Goal: Communication & Community: Ask a question

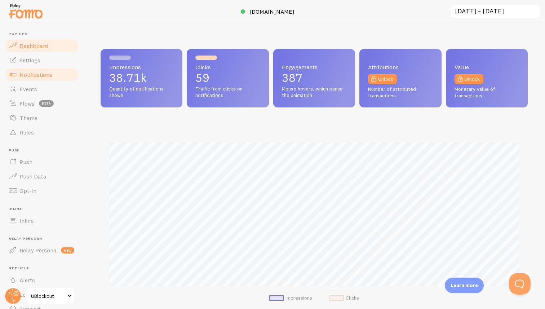
scroll to position [189, 427]
click at [41, 72] on span "Notifications" at bounding box center [35, 74] width 33 height 7
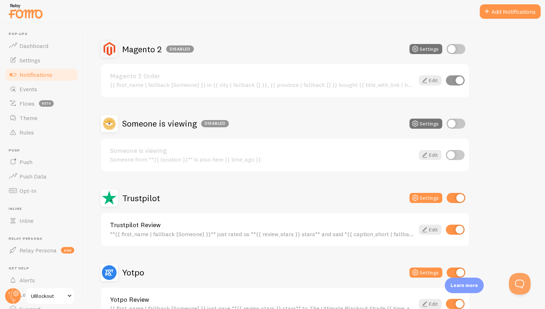
scroll to position [214, 0]
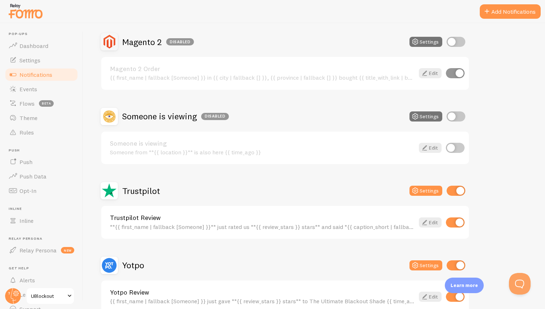
click at [247, 223] on div "Trustpilot Review **{{ first_name | fallback [Someone] }}** just rated us **{{ …" at bounding box center [262, 222] width 305 height 16
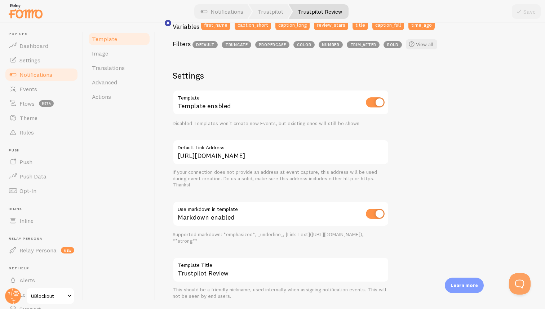
scroll to position [230, 0]
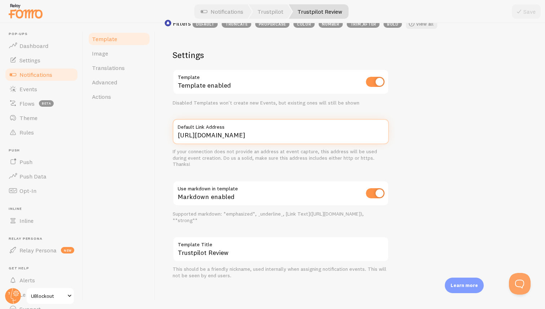
click at [242, 133] on input "https://ublockout.com" at bounding box center [281, 131] width 216 height 25
paste input "www.ublockout.com/reviews"
type input "https://www.ublockout.com/reviews"
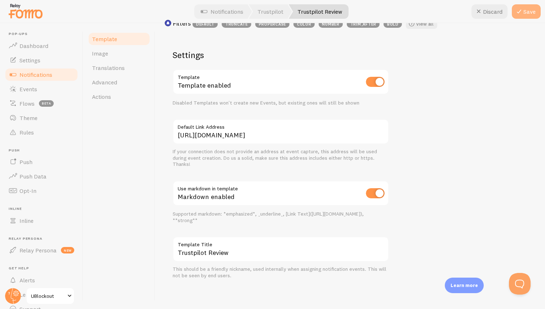
click at [530, 11] on button "Save" at bounding box center [526, 11] width 29 height 14
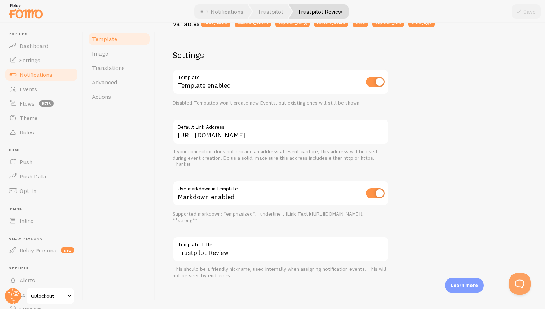
click at [29, 76] on span "Notifications" at bounding box center [35, 74] width 33 height 7
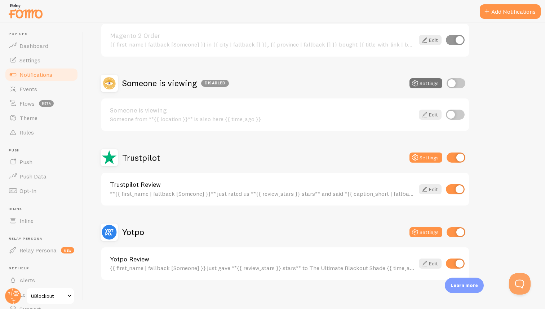
scroll to position [250, 0]
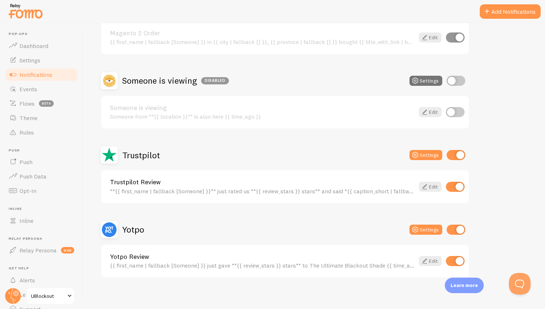
click at [225, 267] on div "{{ first_name | fallback [Someone] }} just gave **{{ review_stars }} stars** to…" at bounding box center [262, 265] width 305 height 6
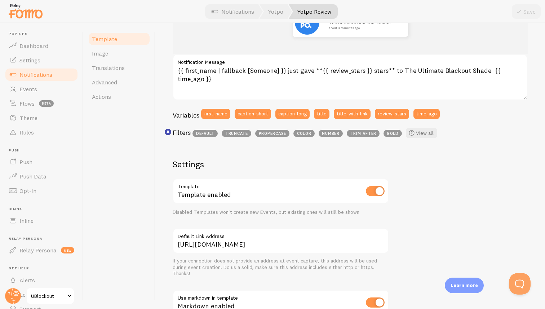
scroll to position [123, 0]
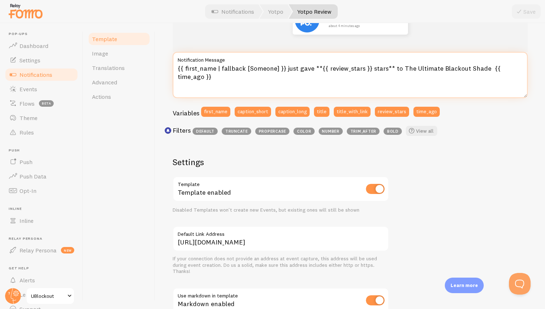
click at [429, 73] on textarea "{{ first_name | fallback [Someone] }} just gave **{{ review_stars }} stars** to…" at bounding box center [350, 75] width 355 height 46
click at [407, 71] on textarea "{{ first_name | fallback [Someone] }} just gave **{{ review_stars }} stars** to…" at bounding box center [350, 75] width 355 height 46
drag, startPoint x: 481, startPoint y: 68, endPoint x: 399, endPoint y: 71, distance: 81.9
click at [399, 71] on textarea "{{ first_name | fallback [Someone] }} just gave **{{ review_stars }} stars** to…" at bounding box center [350, 75] width 355 height 46
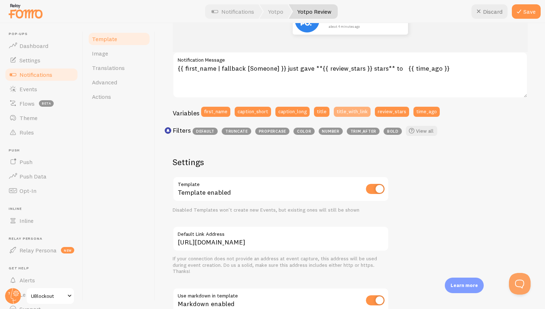
click at [350, 114] on button "title_with_link" at bounding box center [352, 112] width 37 height 10
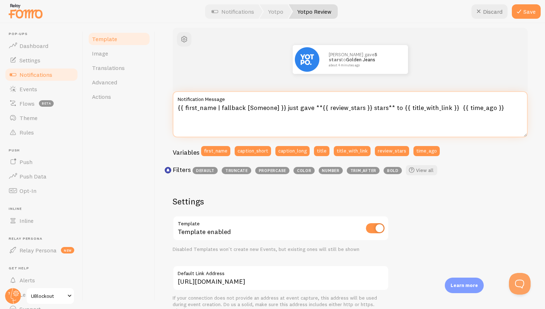
scroll to position [83, 0]
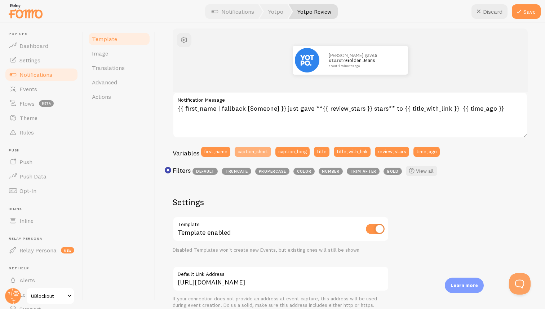
click at [259, 152] on button "caption_short" at bounding box center [253, 152] width 36 height 10
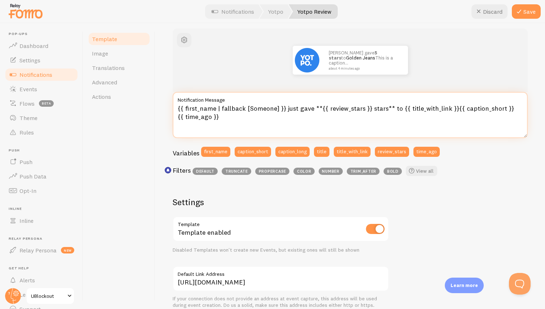
drag, startPoint x: 500, startPoint y: 109, endPoint x: 452, endPoint y: 111, distance: 48.4
click at [452, 111] on textarea "{{ first_name | fallback [Someone] }} just gave **{{ review_stars }} stars** to…" at bounding box center [350, 115] width 355 height 46
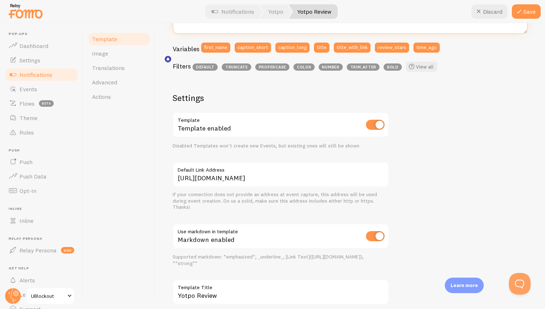
scroll to position [230, 0]
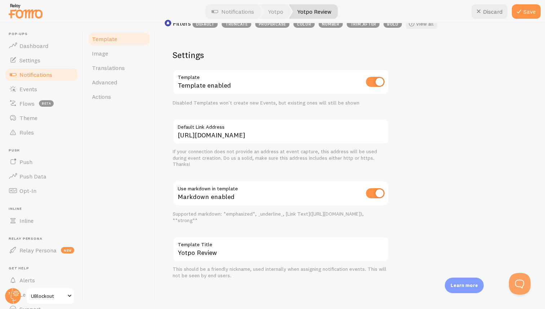
type textarea "{{ first_name | fallback [Someone] }} just gave **{{ review_stars }} stars** to…"
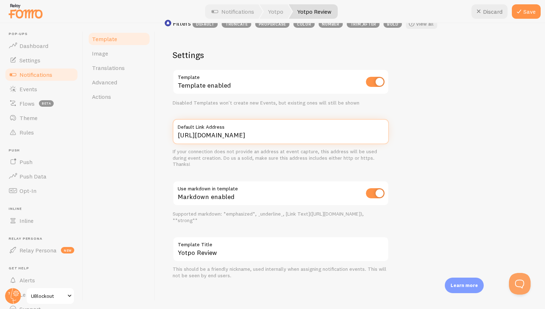
click at [240, 140] on input "https://ublockout.com" at bounding box center [281, 131] width 216 height 25
paste input "www.ublockout.com/reviews"
type input "https://www.ublockout.com/reviews"
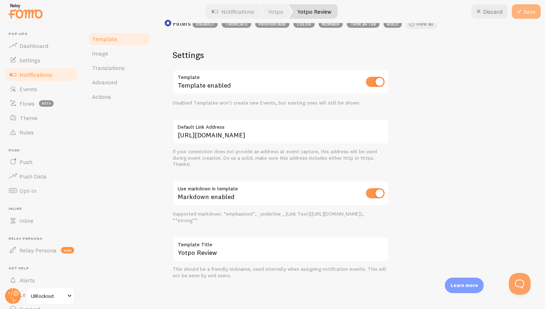
click at [521, 15] on icon at bounding box center [519, 11] width 9 height 9
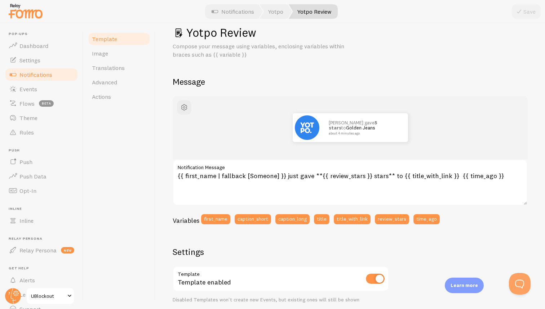
scroll to position [13, 0]
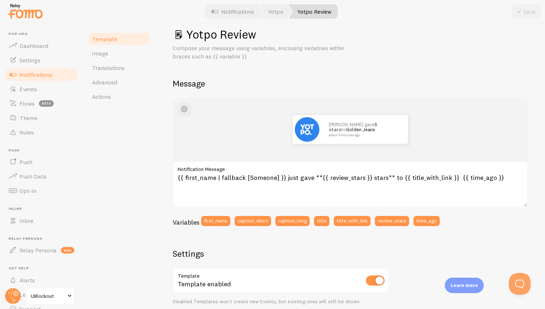
click at [450, 108] on div "John just gave 5 stars to Golden Jeans about 4 minutes ago" at bounding box center [350, 129] width 355 height 63
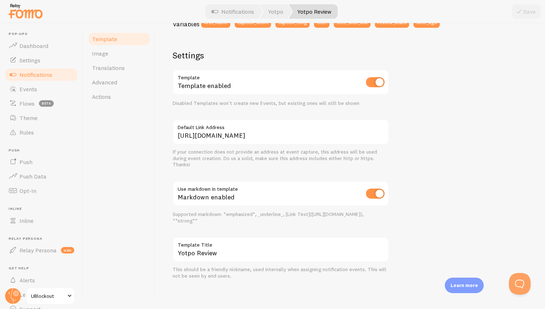
scroll to position [212, 0]
click at [119, 57] on link "Image" at bounding box center [119, 53] width 63 height 14
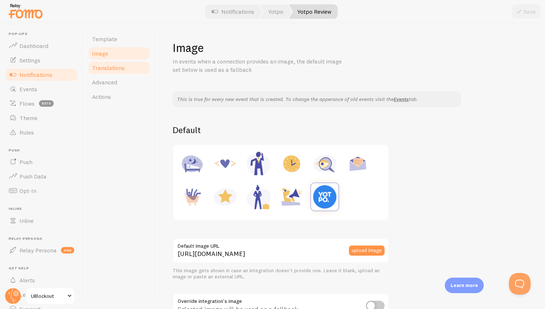
click at [118, 70] on span "Translations" at bounding box center [108, 67] width 33 height 7
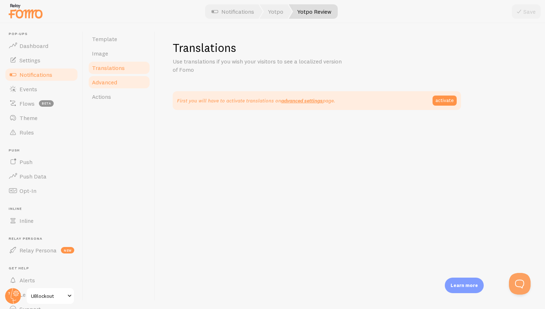
click at [118, 86] on link "Advanced" at bounding box center [119, 82] width 63 height 14
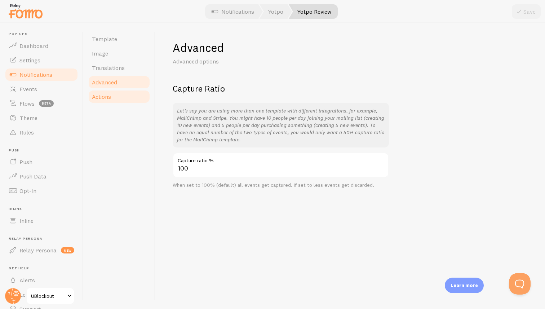
click at [115, 100] on link "Actions" at bounding box center [119, 96] width 63 height 14
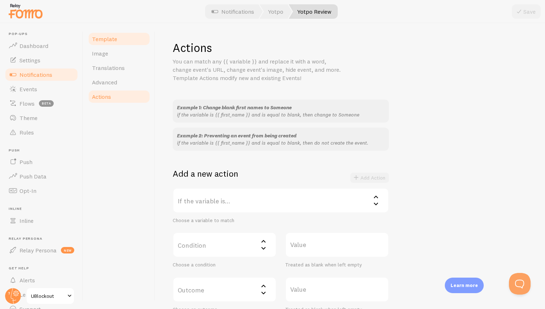
click at [119, 38] on link "Template" at bounding box center [119, 39] width 63 height 14
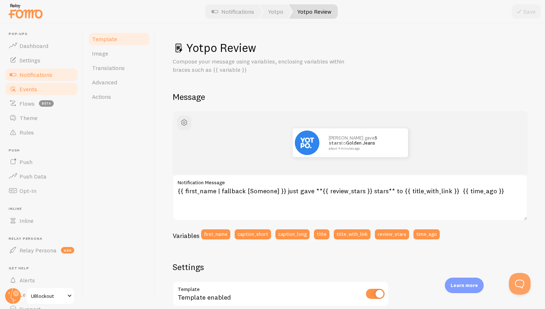
click at [48, 85] on link "Events" at bounding box center [41, 89] width 74 height 14
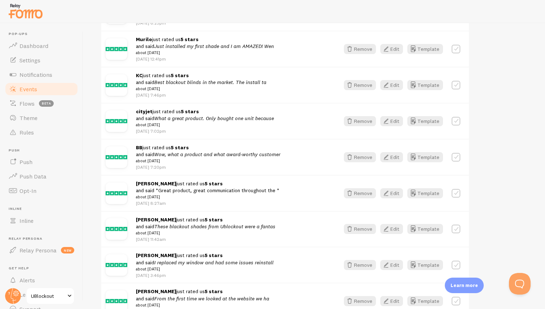
scroll to position [859, 0]
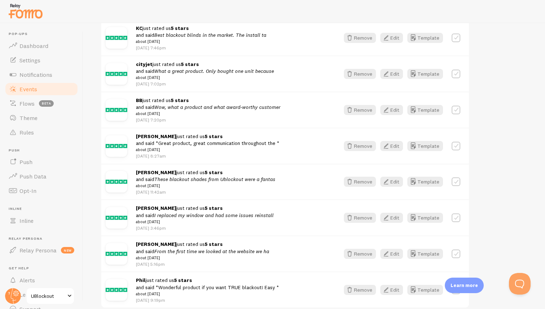
click at [455, 186] on label at bounding box center [456, 181] width 9 height 9
click at [456, 186] on label at bounding box center [456, 181] width 9 height 9
checkbox input "false"
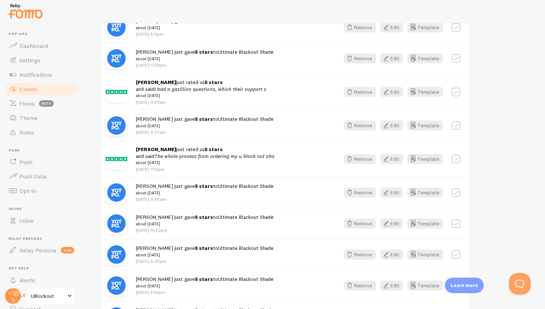
scroll to position [0, 0]
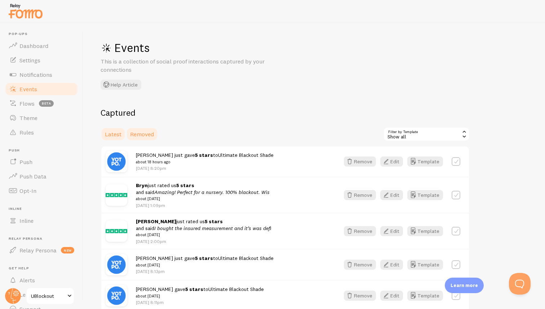
click at [141, 136] on span "Removed" at bounding box center [142, 134] width 24 height 7
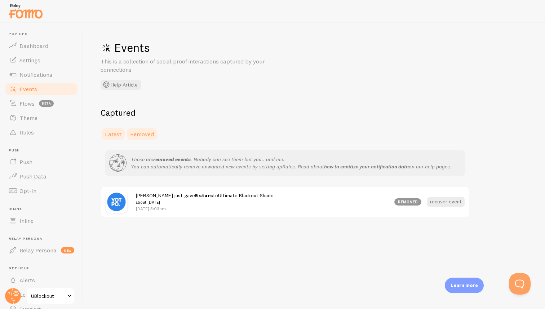
click at [116, 134] on span "Latest" at bounding box center [113, 134] width 17 height 7
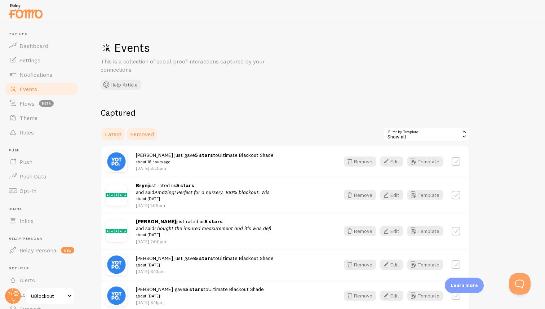
click at [143, 134] on span "Removed" at bounding box center [142, 134] width 24 height 7
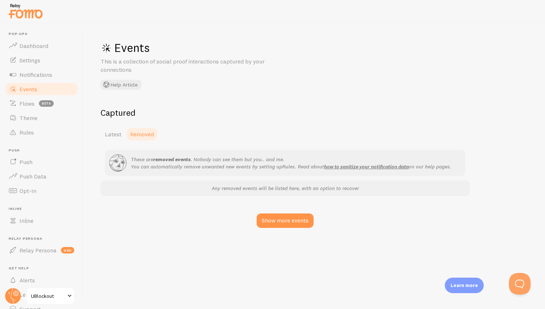
click at [149, 136] on span "Removed" at bounding box center [142, 134] width 24 height 7
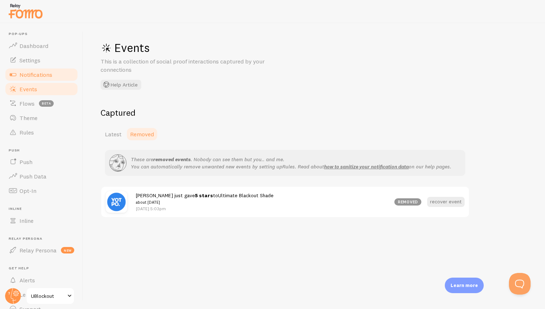
click at [37, 75] on span "Notifications" at bounding box center [35, 74] width 33 height 7
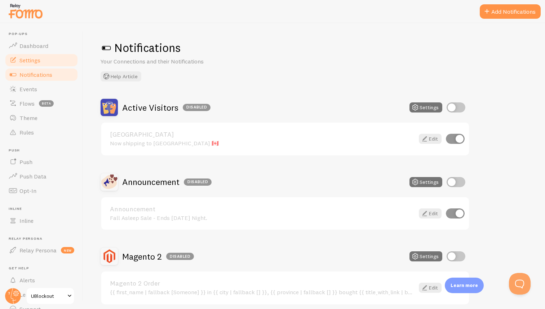
click at [47, 55] on link "Settings" at bounding box center [41, 60] width 74 height 14
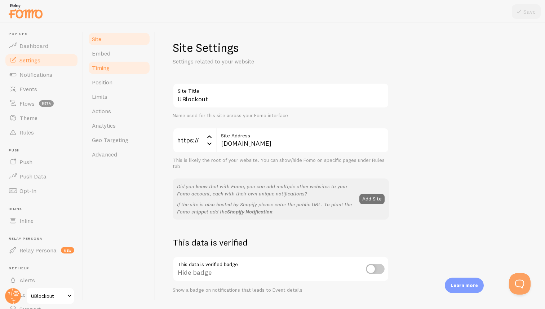
click at [113, 66] on link "Timing" at bounding box center [119, 68] width 63 height 14
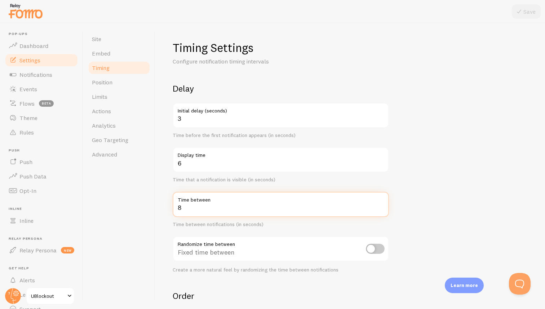
click at [190, 211] on input "8" at bounding box center [281, 204] width 216 height 25
drag, startPoint x: 184, startPoint y: 209, endPoint x: 163, endPoint y: 209, distance: 20.9
click at [163, 209] on div "Timing Settings Configure notification timing intervals Delay 3 Initial delay (…" at bounding box center [350, 166] width 390 height 286
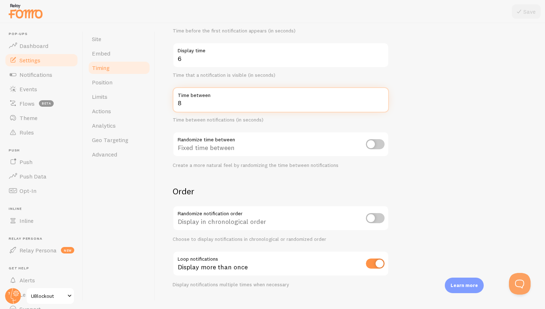
scroll to position [118, 0]
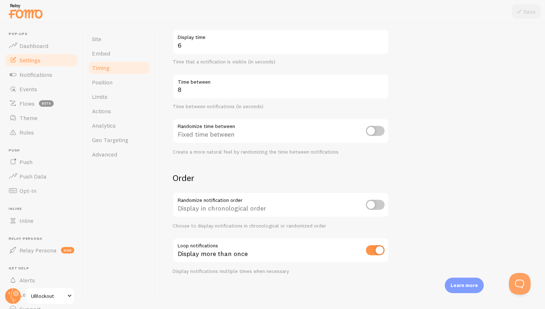
click at [376, 250] on input "checkbox" at bounding box center [375, 250] width 19 height 10
click at [526, 14] on button "Save" at bounding box center [526, 11] width 29 height 14
click at [374, 252] on input "checkbox" at bounding box center [375, 250] width 19 height 10
click at [375, 252] on input "checkbox" at bounding box center [375, 250] width 19 height 10
checkbox input "false"
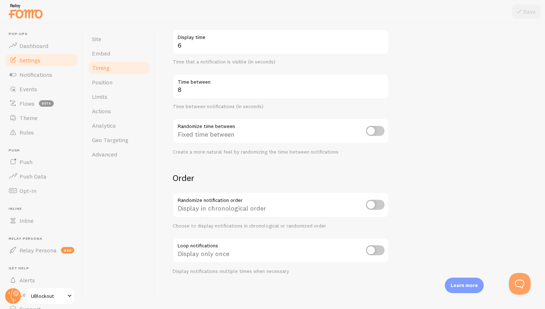
scroll to position [0, 0]
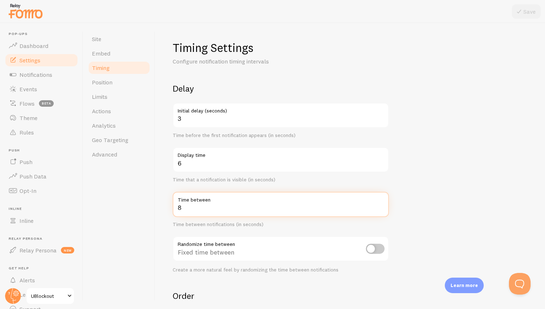
drag, startPoint x: 187, startPoint y: 210, endPoint x: 169, endPoint y: 210, distance: 18.0
click at [169, 210] on div "Timing Settings Configure notification timing intervals Delay 3 Initial delay (…" at bounding box center [350, 166] width 390 height 286
click at [39, 81] on link "Notifications" at bounding box center [41, 74] width 74 height 14
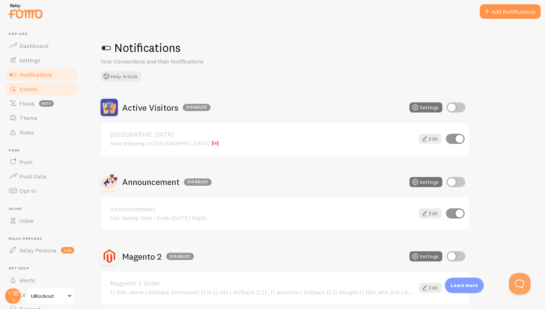
click at [37, 84] on link "Events" at bounding box center [41, 89] width 74 height 14
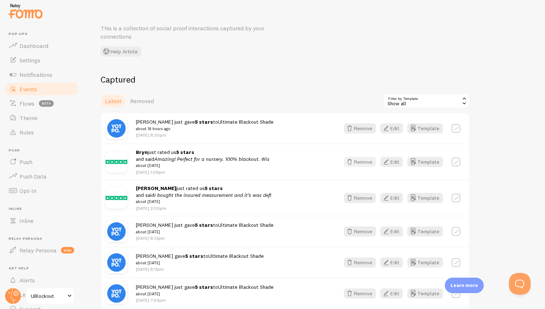
scroll to position [37, 0]
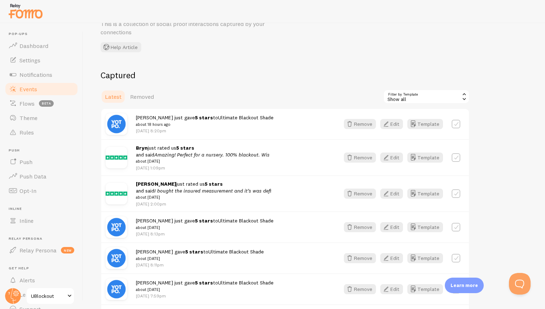
click at [241, 191] on em "I bought the insured measurement and it’s was defi" at bounding box center [212, 190] width 117 height 6
click at [394, 195] on button "Edit" at bounding box center [391, 194] width 23 height 10
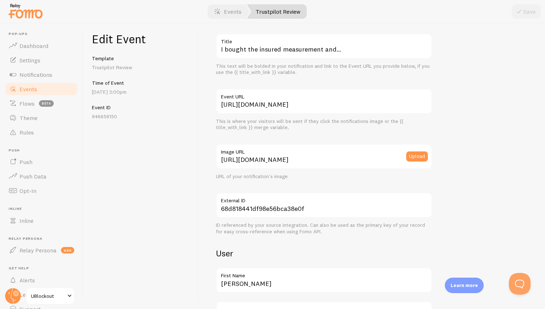
scroll to position [28, 0]
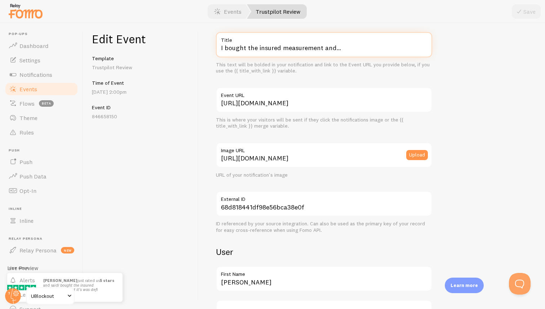
drag, startPoint x: 337, startPoint y: 51, endPoint x: 343, endPoint y: 50, distance: 5.6
click at [337, 51] on input "I bought the insured measurement and…" at bounding box center [324, 44] width 216 height 25
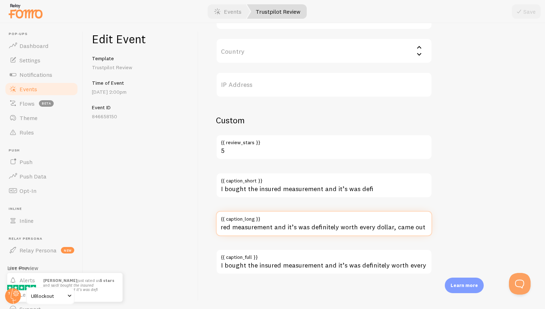
scroll to position [0, 66]
drag, startPoint x: 340, startPoint y: 227, endPoint x: 434, endPoint y: 224, distance: 93.8
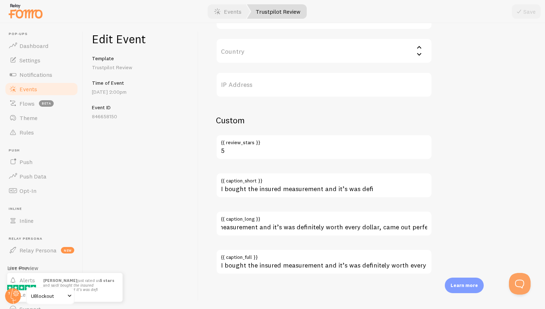
scroll to position [0, 0]
click at [36, 61] on span "Settings" at bounding box center [29, 60] width 21 height 7
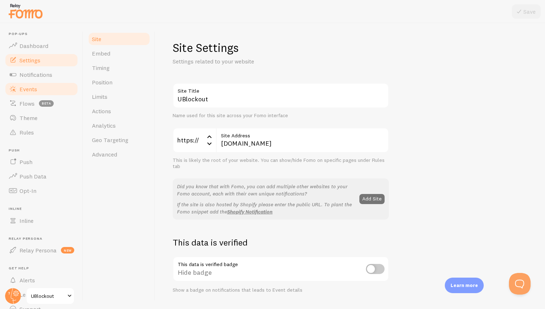
click at [28, 90] on span "Events" at bounding box center [28, 88] width 18 height 7
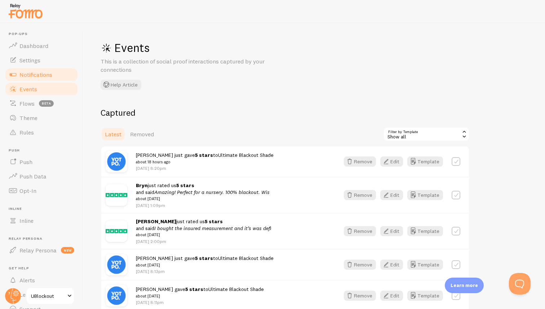
click at [41, 80] on link "Notifications" at bounding box center [41, 74] width 74 height 14
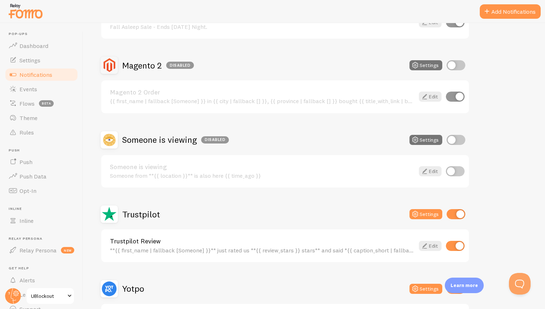
scroll to position [248, 0]
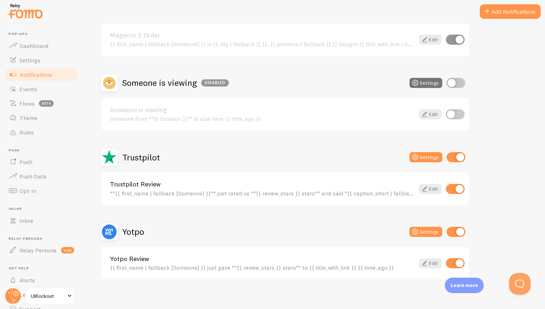
drag, startPoint x: 332, startPoint y: 196, endPoint x: 349, endPoint y: 195, distance: 17.3
click at [332, 196] on div "Trustpilot Review **{{ first_name | fallback [Someone] }}** just rated us **{{ …" at bounding box center [285, 188] width 368 height 33
click at [422, 189] on icon at bounding box center [424, 189] width 9 height 9
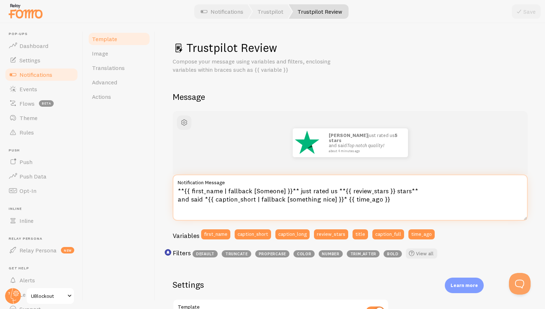
drag, startPoint x: 251, startPoint y: 200, endPoint x: 238, endPoint y: 201, distance: 13.7
click at [238, 201] on textarea "**{{ first_name | fallback [Someone] }}** just rated us **{{ review_stars }} st…" at bounding box center [350, 197] width 355 height 46
type textarea "**{{ first_name | fallback [Someone] }}** just rated us **{{ review_stars }} st…"
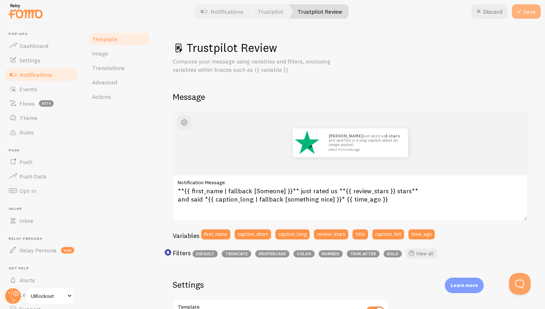
click at [525, 12] on button "Save" at bounding box center [526, 11] width 29 height 14
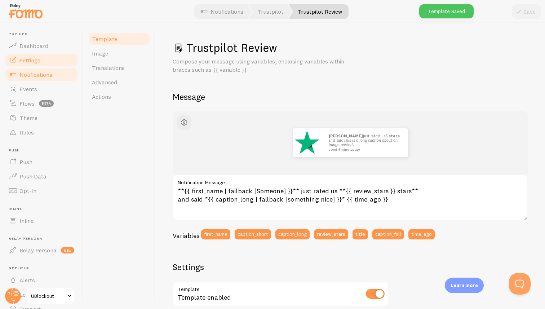
click at [32, 63] on span "Settings" at bounding box center [29, 60] width 21 height 7
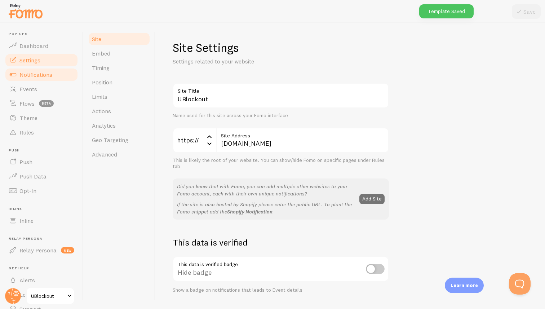
click at [34, 74] on span "Notifications" at bounding box center [35, 74] width 33 height 7
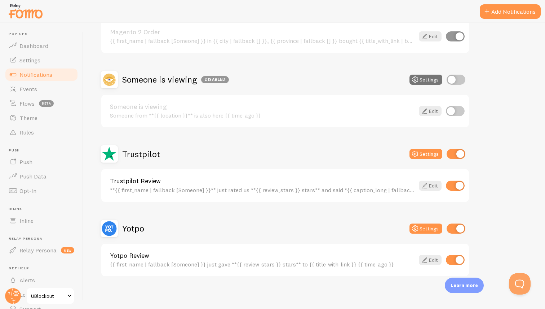
scroll to position [254, 0]
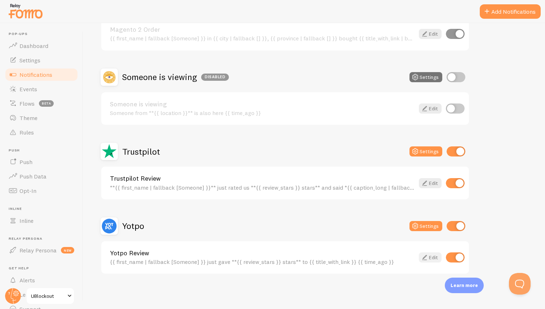
click at [428, 258] on icon at bounding box center [424, 257] width 9 height 9
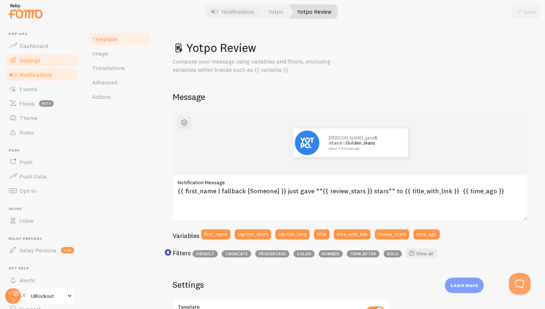
click at [45, 59] on link "Settings" at bounding box center [41, 60] width 74 height 14
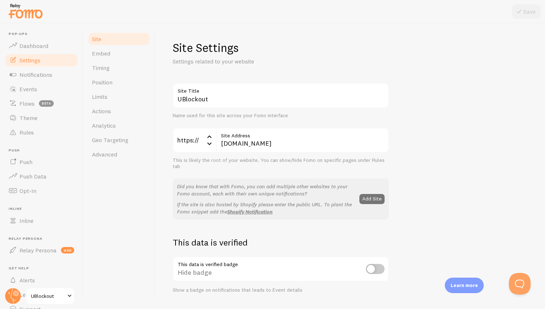
click at [45, 66] on link "Settings" at bounding box center [41, 60] width 74 height 14
drag, startPoint x: 39, startPoint y: 74, endPoint x: 36, endPoint y: 89, distance: 15.8
click at [39, 73] on span "Notifications" at bounding box center [35, 74] width 33 height 7
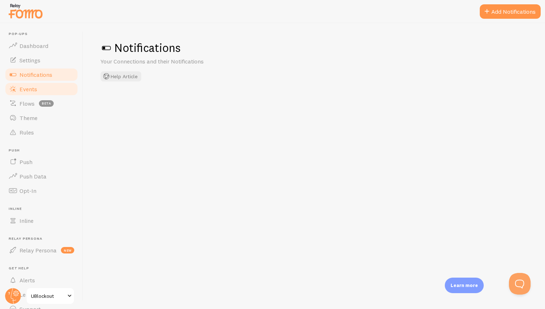
click at [36, 89] on span "Events" at bounding box center [28, 88] width 18 height 7
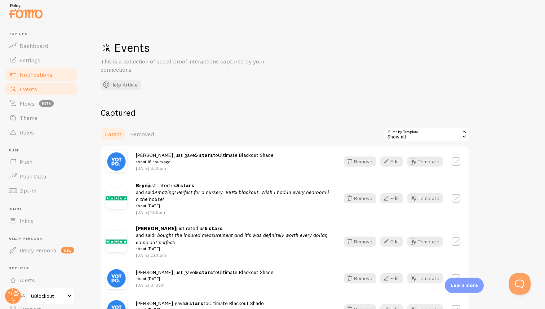
click at [40, 72] on span "Notifications" at bounding box center [35, 74] width 33 height 7
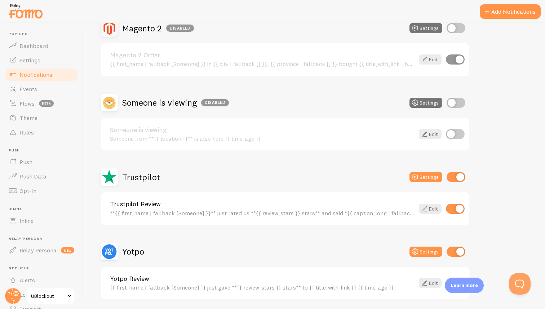
scroll to position [254, 0]
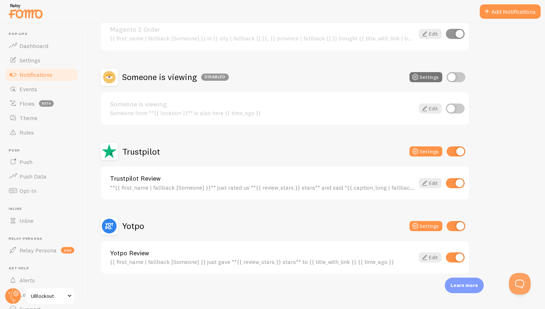
click at [460, 227] on input "checkbox" at bounding box center [456, 226] width 19 height 10
checkbox input "false"
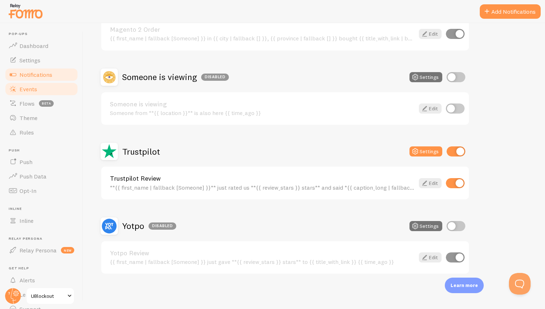
click at [28, 90] on span "Events" at bounding box center [28, 88] width 18 height 7
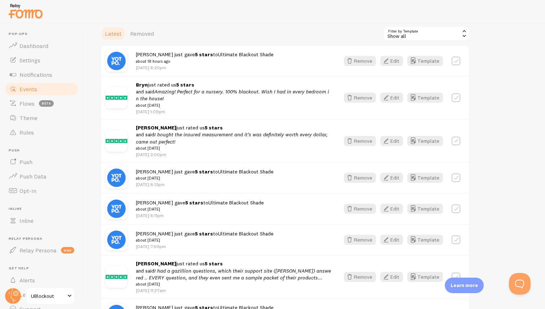
scroll to position [100, 0]
click at [458, 97] on label at bounding box center [456, 98] width 9 height 9
checkbox input "true"
click at [172, 138] on em "I bought the insured measurement and it’s was definitely worth every dollar, ca…" at bounding box center [232, 138] width 192 height 13
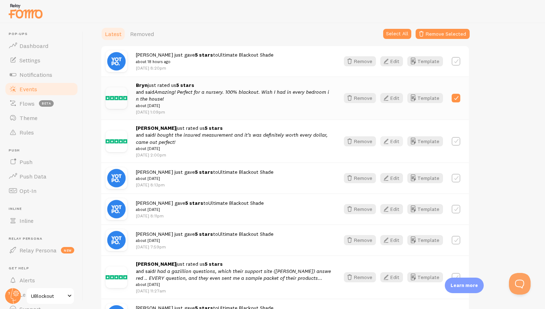
click at [388, 139] on icon "button" at bounding box center [386, 141] width 9 height 9
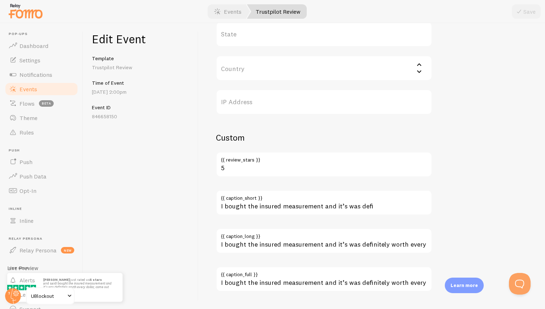
scroll to position [392, 0]
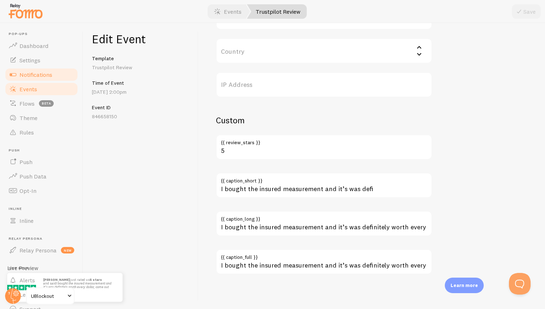
click at [38, 75] on span "Notifications" at bounding box center [35, 74] width 33 height 7
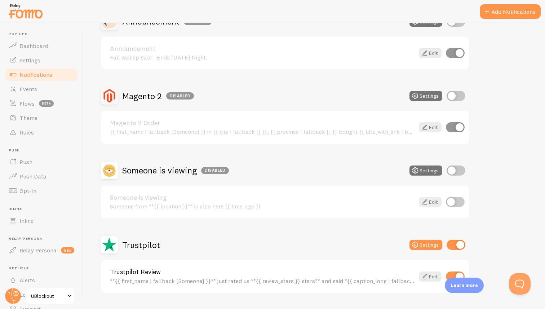
scroll to position [254, 0]
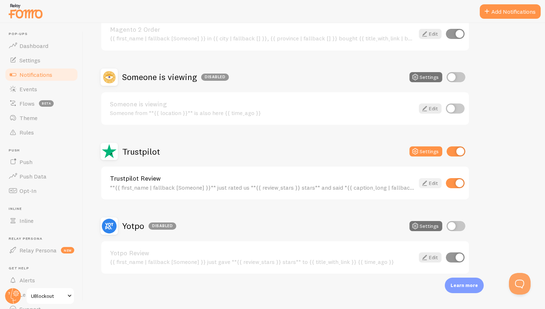
click at [430, 182] on link "Edit" at bounding box center [430, 183] width 23 height 10
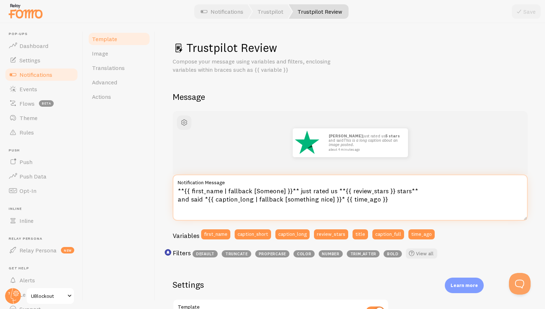
drag, startPoint x: 331, startPoint y: 191, endPoint x: 312, endPoint y: 191, distance: 19.1
click at [312, 191] on textarea "**{{ first_name | fallback [Someone] }}** just rated us **{{ review_stars }} st…" at bounding box center [350, 197] width 355 height 46
drag, startPoint x: 202, startPoint y: 200, endPoint x: 174, endPoint y: 200, distance: 27.0
click at [174, 200] on textarea "**{{ first_name | fallback [Someone] }}** just rated us **{{ review_stars }} st…" at bounding box center [350, 197] width 355 height 46
click at [314, 201] on textarea "**{{ first_name | fallback [Someone] }}** just rated us **{{ review_stars }} st…" at bounding box center [350, 197] width 355 height 46
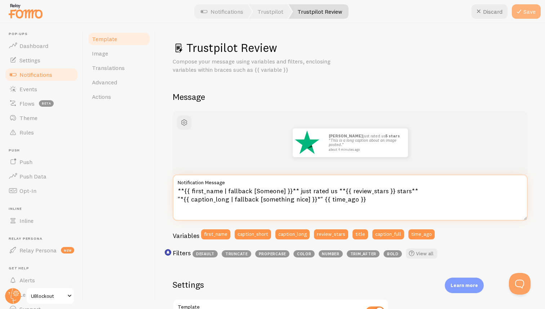
type textarea "**{{ first_name | fallback [Someone] }}** just rated us **{{ review_stars }} st…"
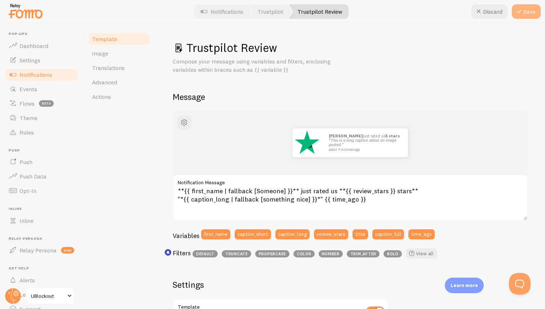
click at [526, 10] on button "Save" at bounding box center [526, 11] width 29 height 14
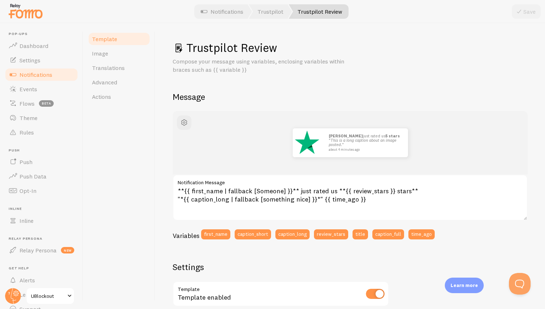
click at [27, 73] on span "Notifications" at bounding box center [35, 74] width 33 height 7
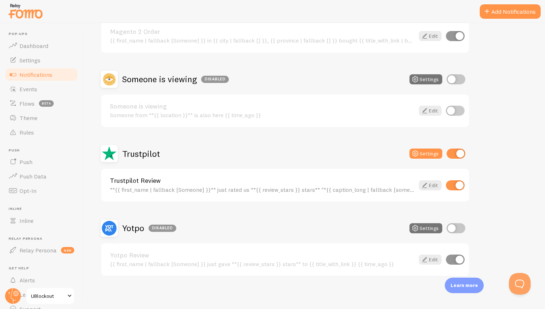
scroll to position [254, 0]
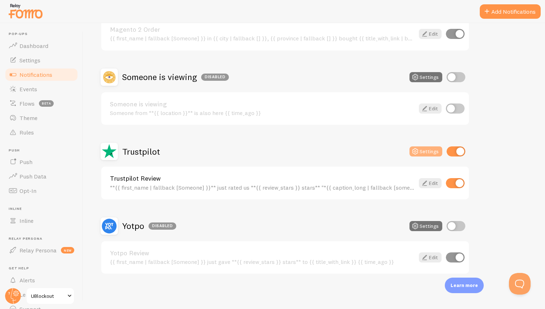
click at [411, 152] on button "Settings" at bounding box center [426, 151] width 33 height 10
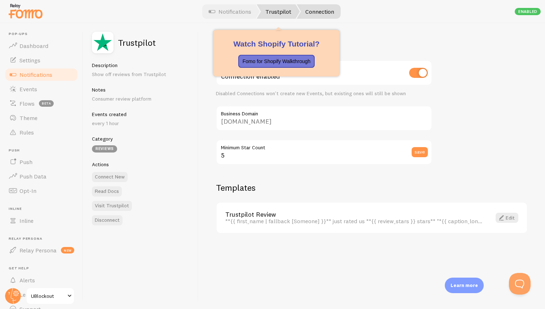
click at [277, 12] on link "Trustpilot" at bounding box center [278, 11] width 43 height 14
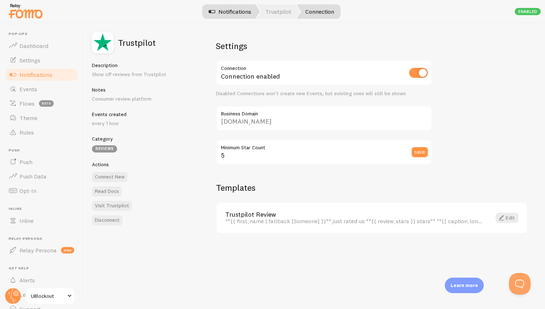
click at [246, 10] on link "Notifications" at bounding box center [230, 11] width 60 height 14
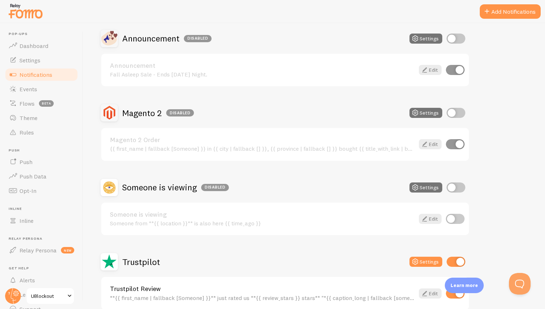
scroll to position [254, 0]
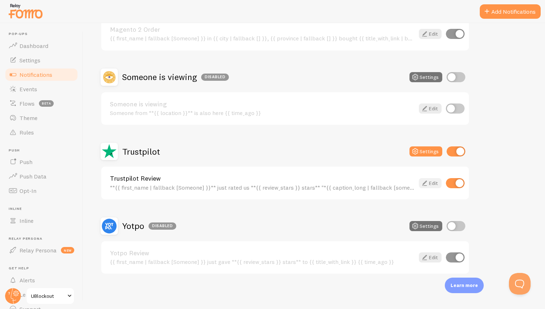
click at [434, 184] on link "Edit" at bounding box center [430, 183] width 23 height 10
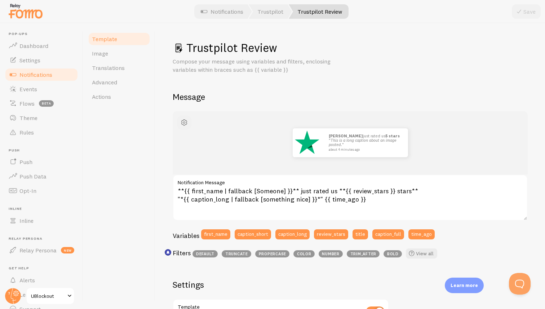
click at [182, 123] on span "button" at bounding box center [184, 122] width 9 height 9
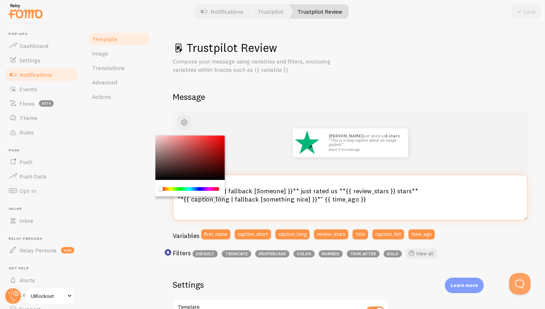
click at [456, 203] on textarea "**{{ first_name | fallback [Someone] }}** just rated us **{{ review_stars }} st…" at bounding box center [350, 197] width 355 height 46
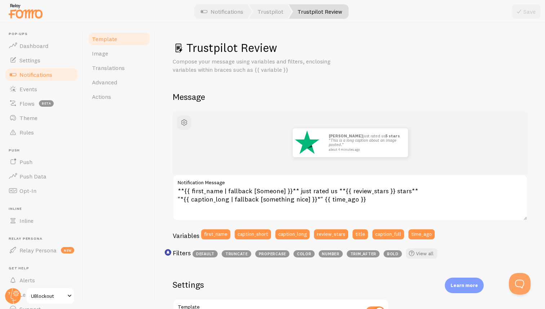
click at [494, 134] on div "John just rated us 5 stars " This is a long caption about an image posted. " ab…" at bounding box center [350, 142] width 320 height 29
click at [94, 85] on span "Advanced" at bounding box center [104, 82] width 25 height 7
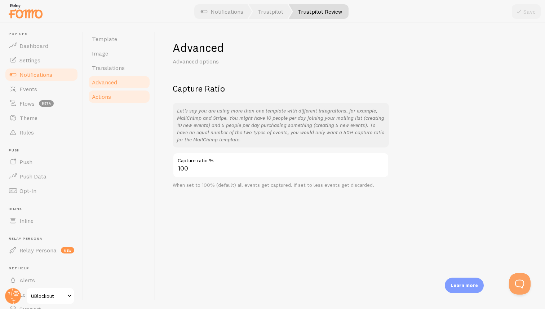
click at [91, 99] on link "Actions" at bounding box center [119, 96] width 63 height 14
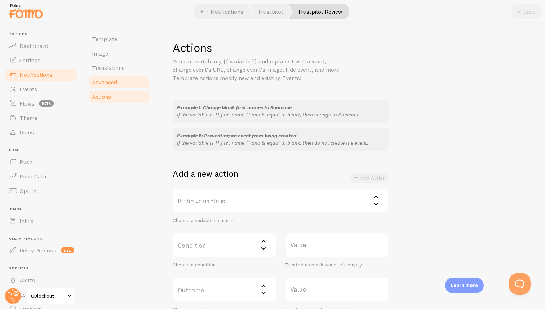
click at [128, 79] on link "Advanced" at bounding box center [119, 82] width 63 height 14
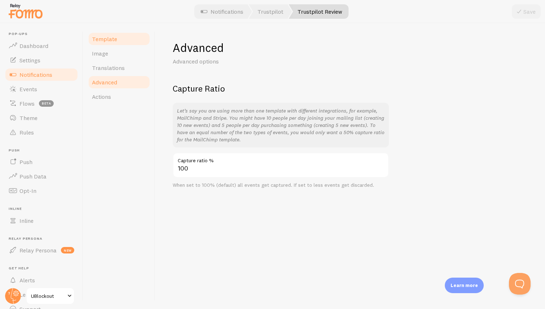
click at [118, 42] on link "Template" at bounding box center [119, 39] width 63 height 14
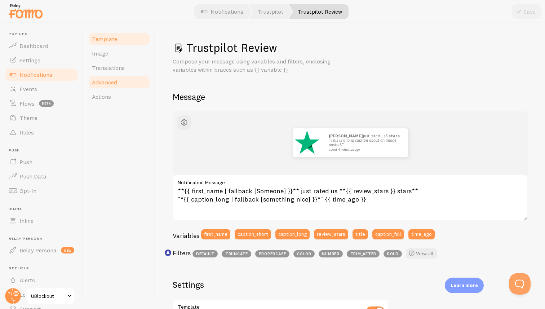
click at [113, 79] on span "Advanced" at bounding box center [104, 82] width 25 height 7
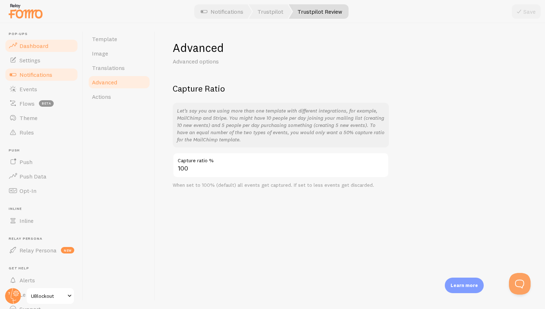
click at [41, 48] on span "Dashboard" at bounding box center [33, 45] width 29 height 7
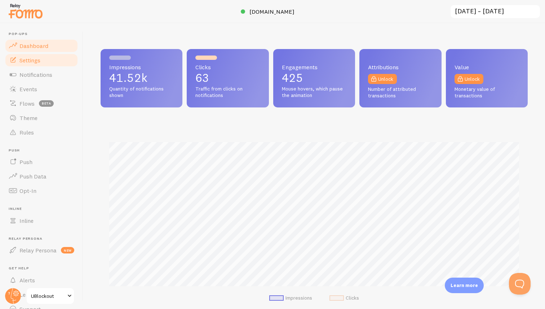
scroll to position [189, 427]
click at [34, 63] on link "Settings" at bounding box center [41, 60] width 74 height 14
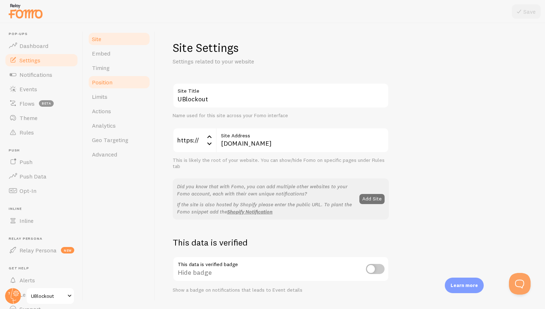
click at [106, 80] on span "Position" at bounding box center [102, 82] width 21 height 7
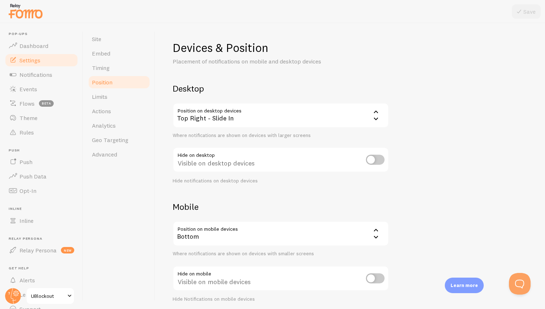
click at [308, 118] on div "Top Right - Slide In" at bounding box center [281, 115] width 216 height 25
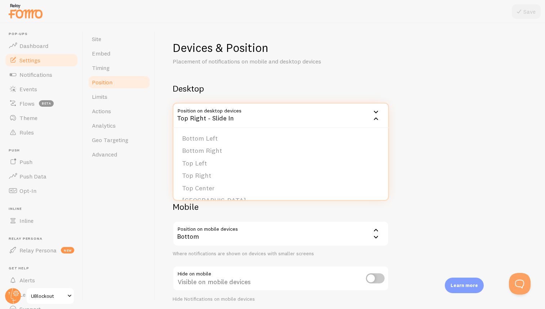
click at [432, 108] on div "Devices & Position Placement of notifications on mobile and desktop devices Des…" at bounding box center [350, 171] width 355 height 262
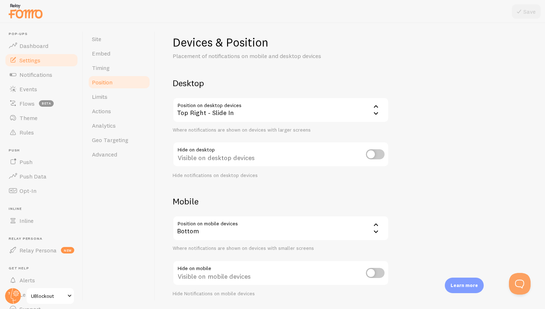
scroll to position [28, 0]
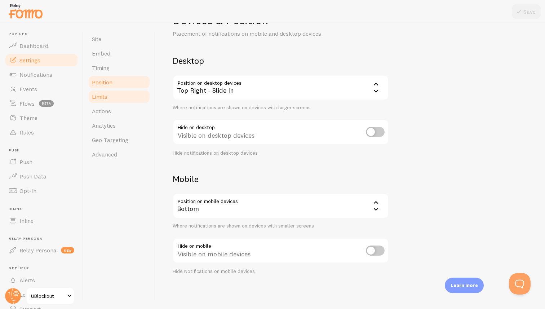
click at [109, 100] on link "Limits" at bounding box center [119, 96] width 63 height 14
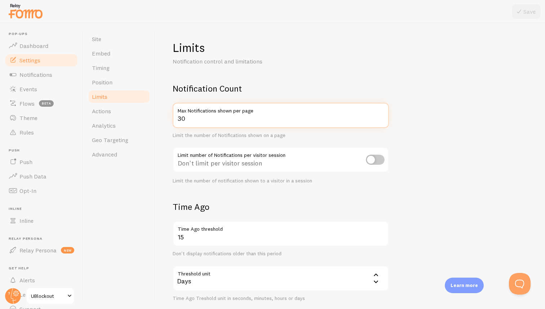
drag, startPoint x: 184, startPoint y: 119, endPoint x: 173, endPoint y: 119, distance: 10.8
click at [174, 119] on input "30" at bounding box center [281, 115] width 216 height 25
type input "10"
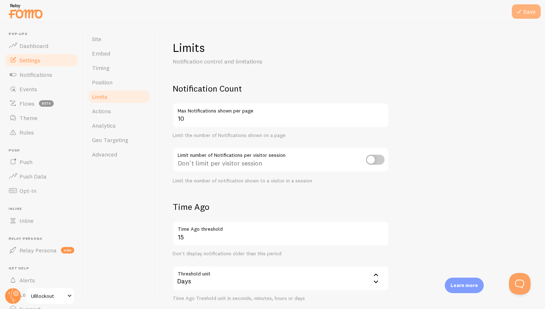
click at [518, 17] on button "Save" at bounding box center [526, 11] width 29 height 14
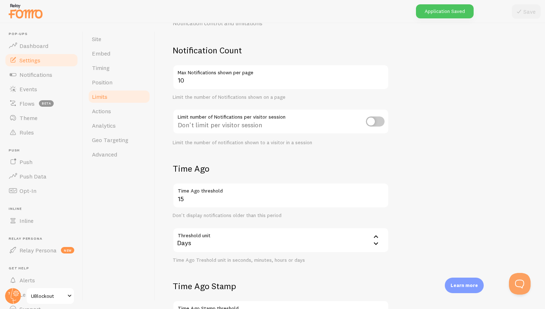
scroll to position [54, 0]
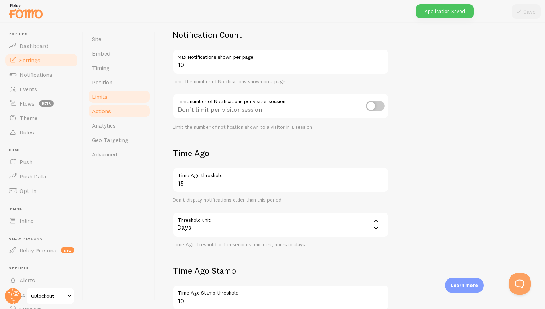
click at [117, 112] on link "Actions" at bounding box center [119, 111] width 63 height 14
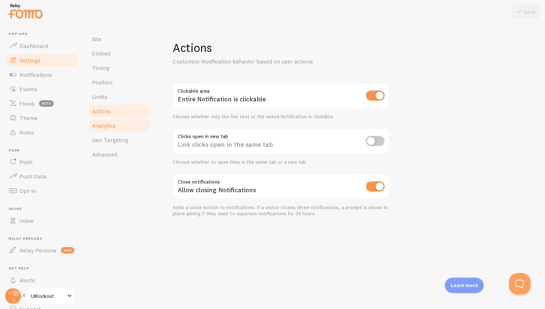
click at [105, 125] on span "Analytics" at bounding box center [104, 125] width 24 height 7
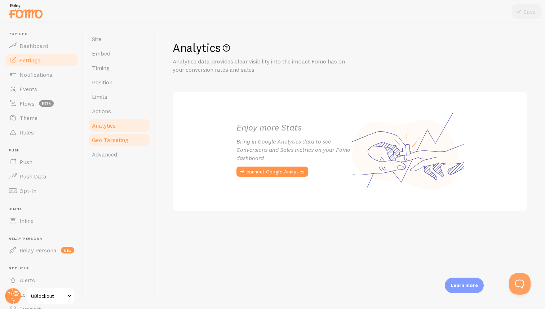
click at [105, 142] on span "Geo Targeting" at bounding box center [110, 139] width 36 height 7
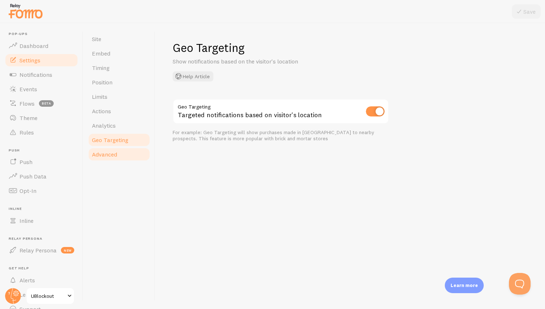
click at [103, 153] on span "Advanced" at bounding box center [104, 154] width 25 height 7
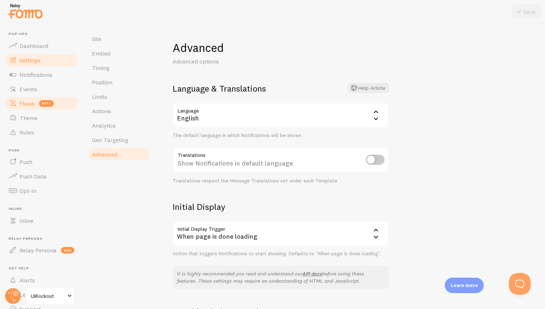
click at [30, 105] on span "Flows" at bounding box center [26, 103] width 15 height 7
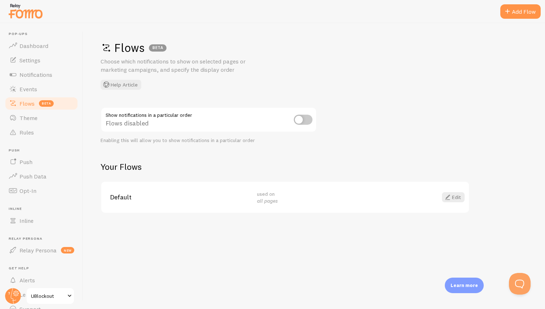
click at [31, 97] on link "Flows beta" at bounding box center [41, 103] width 74 height 14
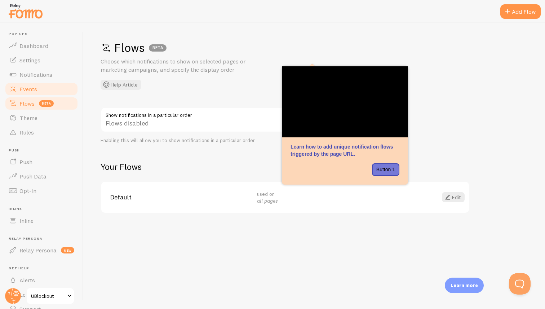
click at [33, 92] on span "Events" at bounding box center [28, 88] width 18 height 7
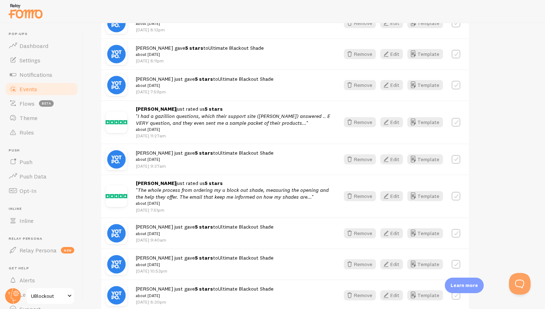
scroll to position [265, 0]
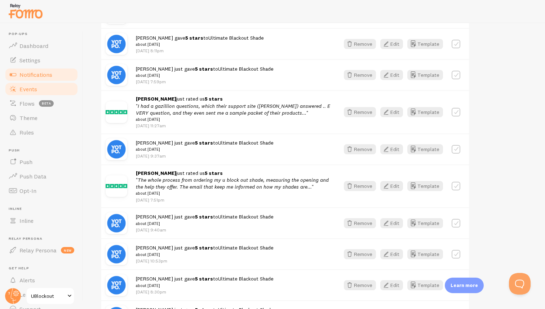
click at [21, 72] on span "Notifications" at bounding box center [35, 74] width 33 height 7
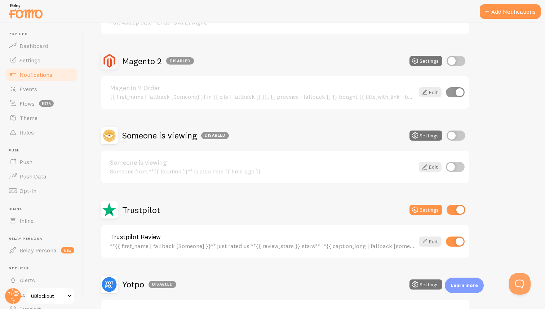
scroll to position [200, 0]
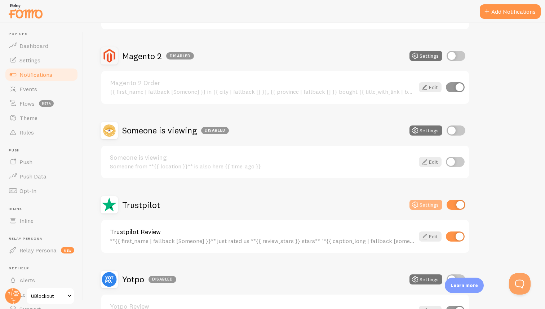
click at [431, 204] on button "Settings" at bounding box center [426, 205] width 33 height 10
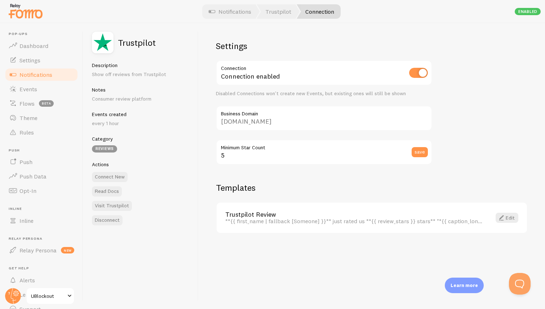
click at [477, 218] on div "**{{ first_name | fallback [Someone] }}** just rated us **{{ review_stars }} st…" at bounding box center [353, 221] width 257 height 6
click at [507, 216] on link "Edit" at bounding box center [507, 218] width 23 height 10
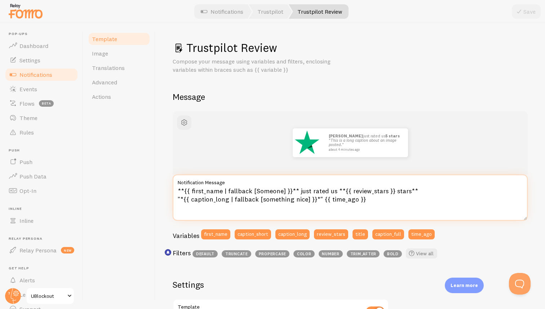
drag, startPoint x: 227, startPoint y: 200, endPoint x: 214, endPoint y: 200, distance: 13.0
click at [214, 200] on textarea "**{{ first_name | fallback [Someone] }}** just rated us **{{ review_stars }} st…" at bounding box center [350, 197] width 355 height 46
type textarea "**{{ first_name | fallback [Someone] }}** just rated us **{{ review_stars }} st…"
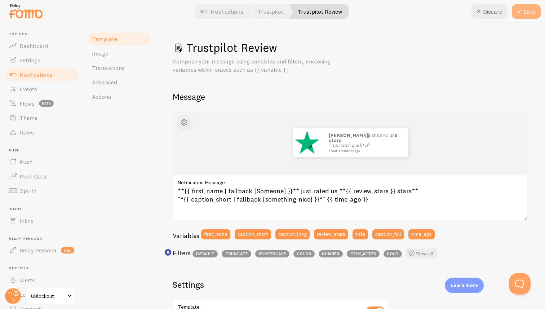
click at [528, 10] on button "Save" at bounding box center [526, 11] width 29 height 14
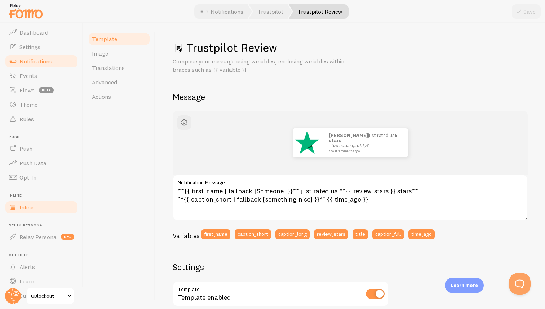
scroll to position [33, 0]
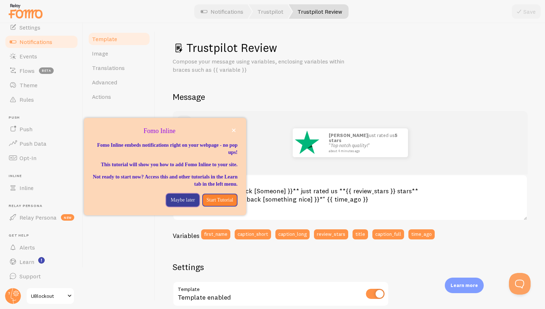
click at [171, 204] on p "Maybe later" at bounding box center [183, 199] width 24 height 7
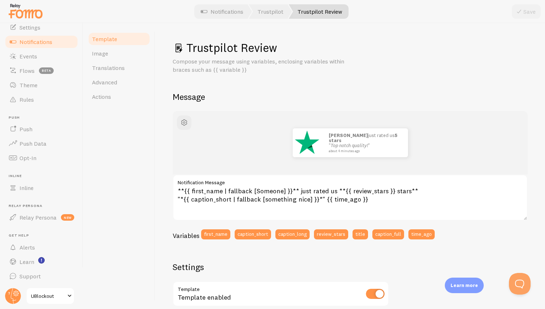
click at [214, 13] on link "Notifications" at bounding box center [222, 11] width 60 height 14
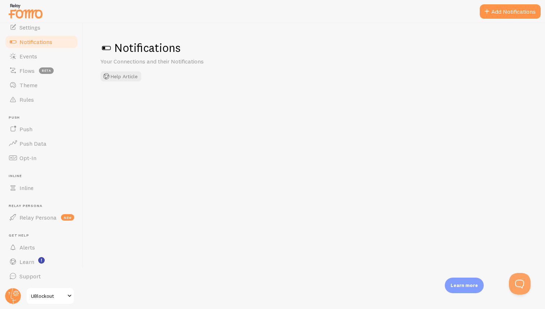
click at [224, 10] on div at bounding box center [272, 11] width 545 height 23
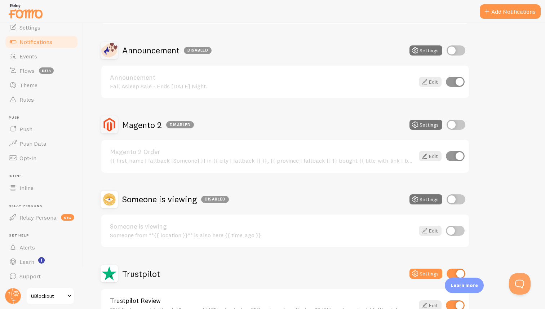
scroll to position [254, 0]
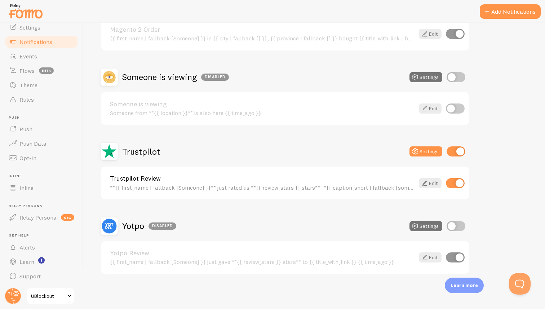
click at [457, 257] on input "checkbox" at bounding box center [455, 257] width 19 height 10
checkbox input "false"
click at [424, 255] on icon at bounding box center [424, 257] width 9 height 9
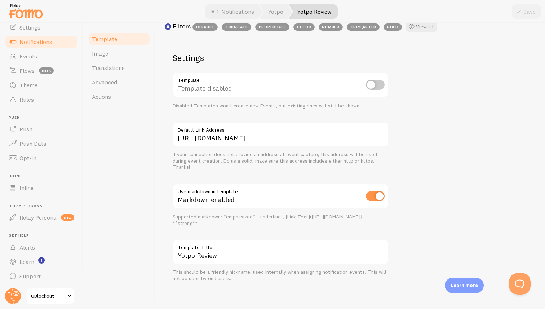
scroll to position [230, 0]
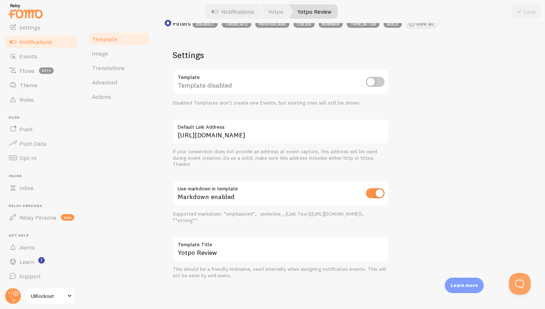
click at [464, 149] on div "John just gave 5 stars to Golden Jeans about 4 minutes ago {{ first_name | fall…" at bounding box center [350, 80] width 355 height 398
drag, startPoint x: 205, startPoint y: 103, endPoint x: 358, endPoint y: 102, distance: 152.9
click at [358, 102] on div "Disabled Templates won't create new Events, but existing ones will still be sho…" at bounding box center [281, 103] width 216 height 6
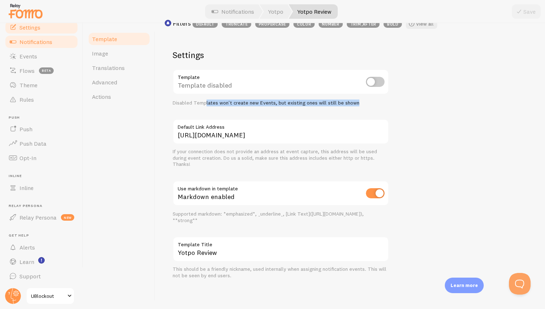
click at [36, 27] on span "Settings" at bounding box center [29, 27] width 21 height 7
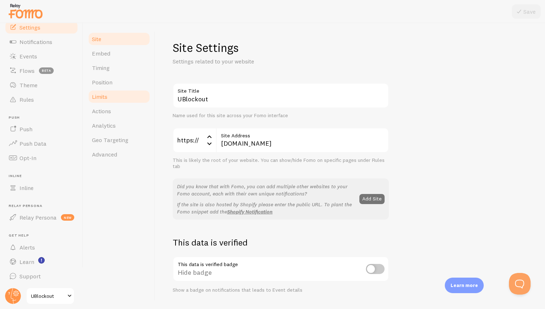
click at [102, 99] on span "Limits" at bounding box center [100, 96] width 16 height 7
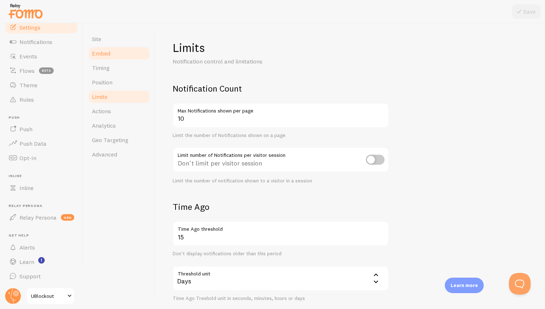
click at [107, 50] on span "Embed" at bounding box center [101, 53] width 18 height 7
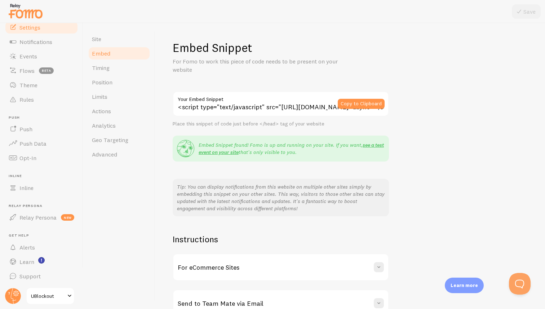
scroll to position [43, 0]
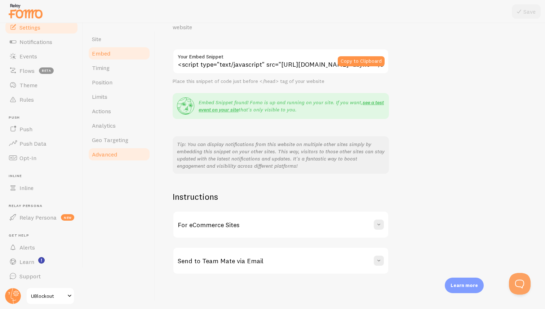
click at [115, 156] on span "Advanced" at bounding box center [104, 154] width 25 height 7
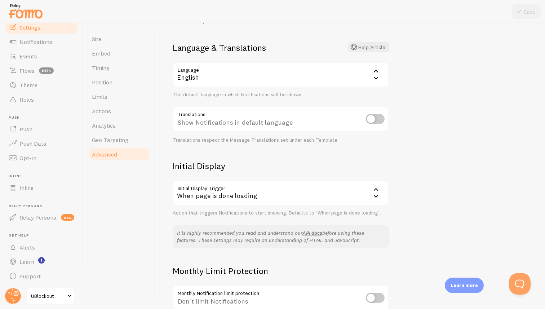
scroll to position [109, 0]
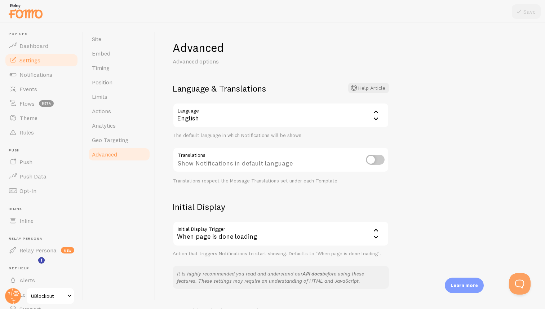
scroll to position [109, 0]
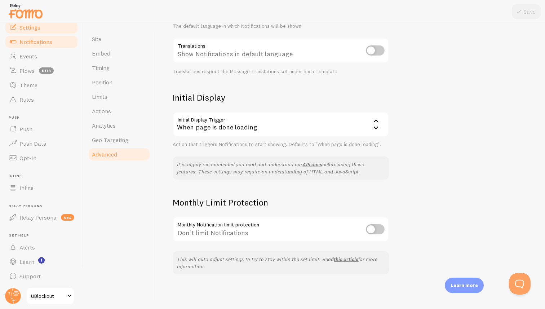
click at [38, 43] on span "Notifications" at bounding box center [35, 41] width 33 height 7
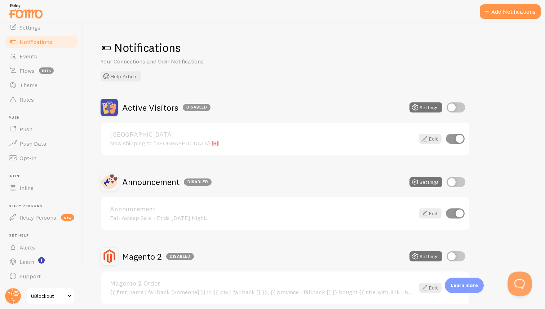
click at [520, 282] on button "Open Beacon popover" at bounding box center [519, 282] width 22 height 22
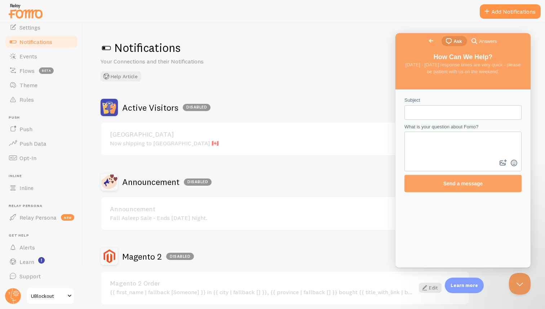
click at [444, 112] on input "Subject" at bounding box center [463, 112] width 106 height 13
type input "Notifications still appearing even though turned off"
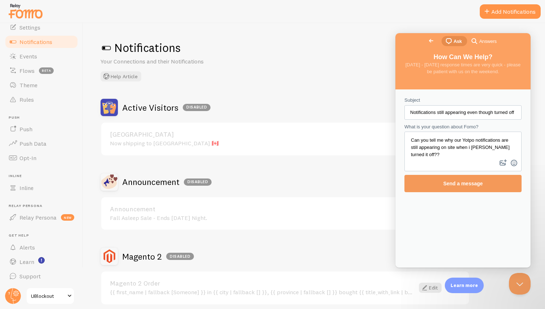
type textarea "Can you tell me why our Yotpo notifications are still appearing on site when i …"
click at [437, 189] on span "Send a message" at bounding box center [462, 183] width 101 height 17
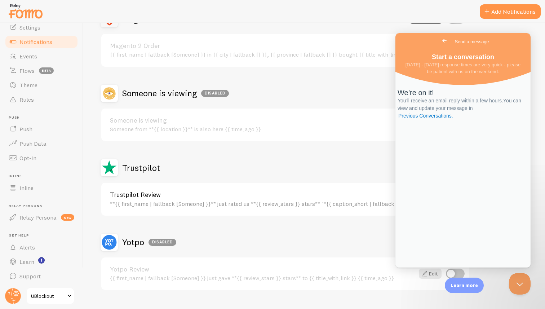
scroll to position [254, 0]
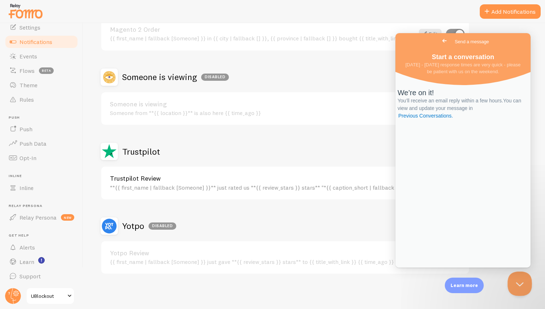
click at [512, 287] on button "Close Beacon popover" at bounding box center [519, 282] width 22 height 22
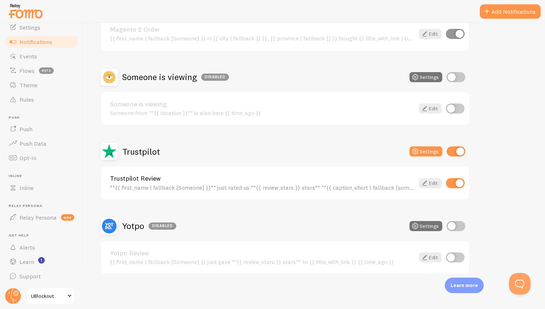
click at [493, 119] on div "Active Visitors Disabled Settings [GEOGRAPHIC_DATA] Now shipping to [GEOGRAPHIC…" at bounding box center [314, 59] width 427 height 429
